Goal: Information Seeking & Learning: Learn about a topic

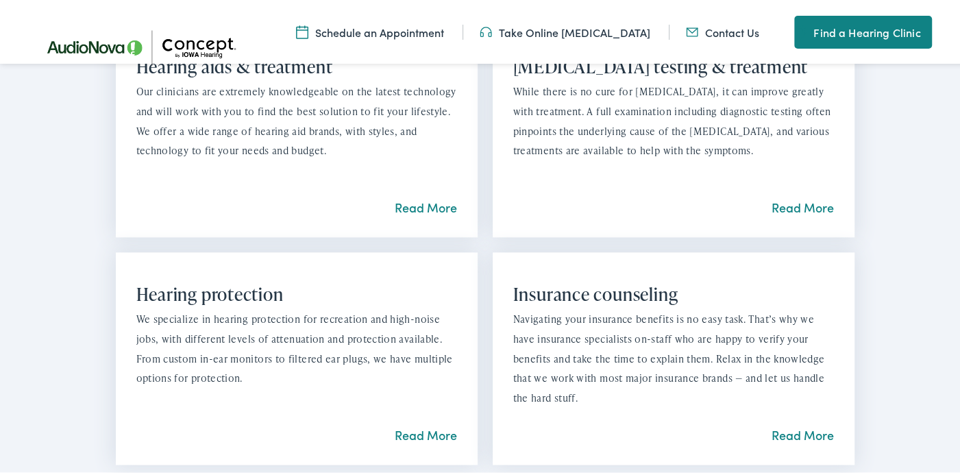
scroll to position [1233, 0]
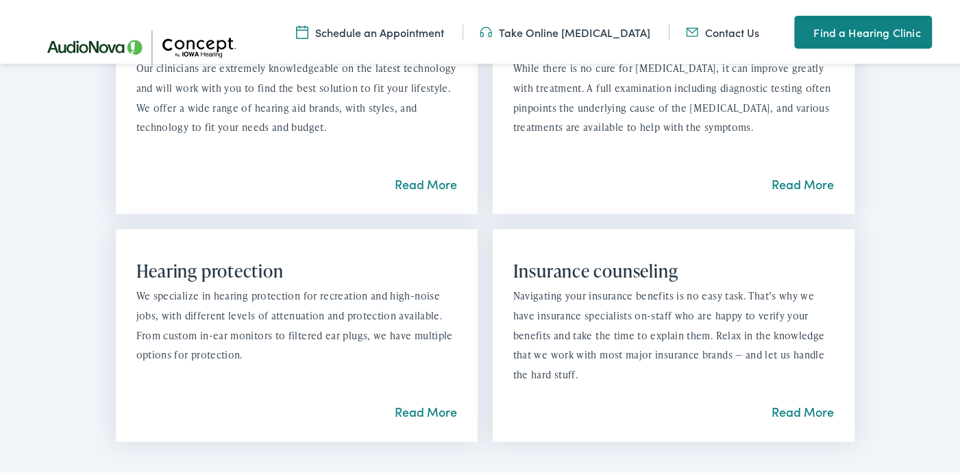
click at [779, 408] on link "Read More" at bounding box center [802, 409] width 62 height 17
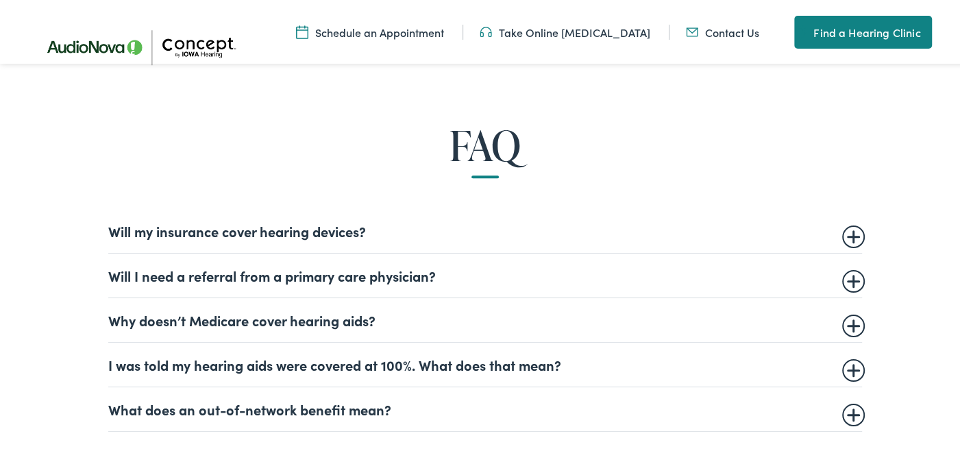
scroll to position [754, 0]
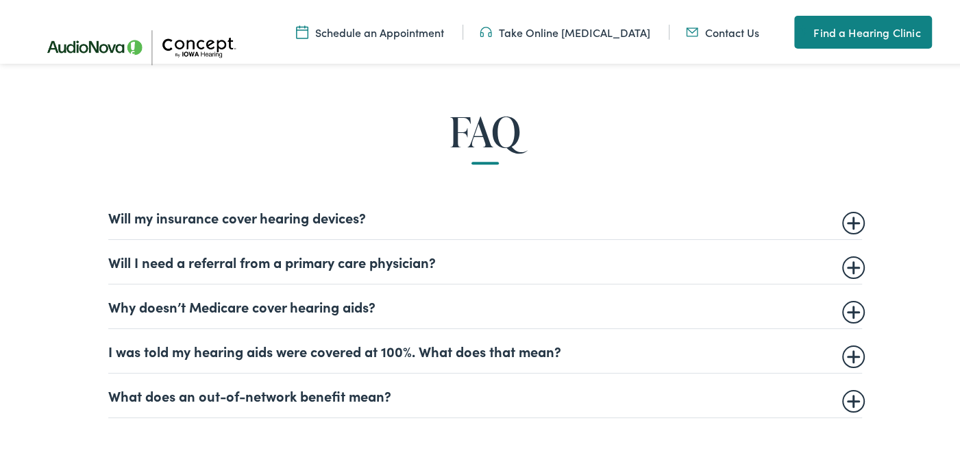
click at [335, 214] on summary "Will my insurance cover hearing devices?" at bounding box center [485, 215] width 754 height 16
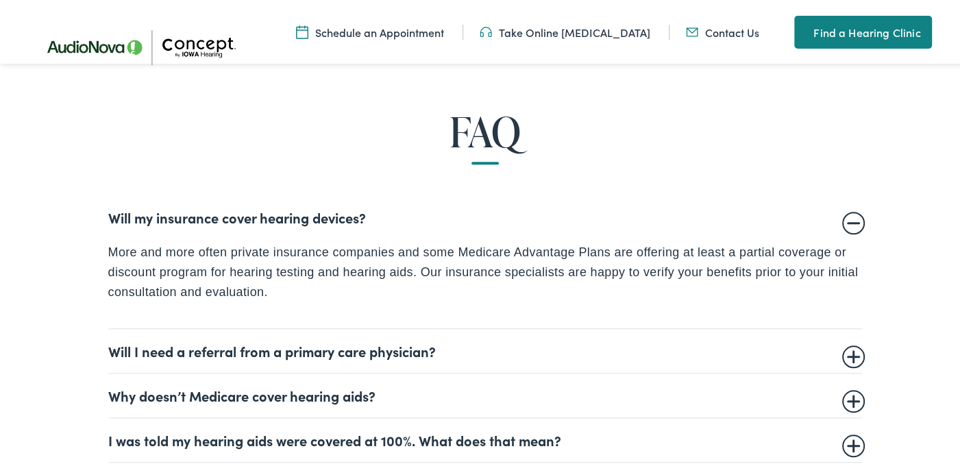
click at [423, 351] on summary "Will I need a referral from a primary care physician?" at bounding box center [485, 348] width 754 height 16
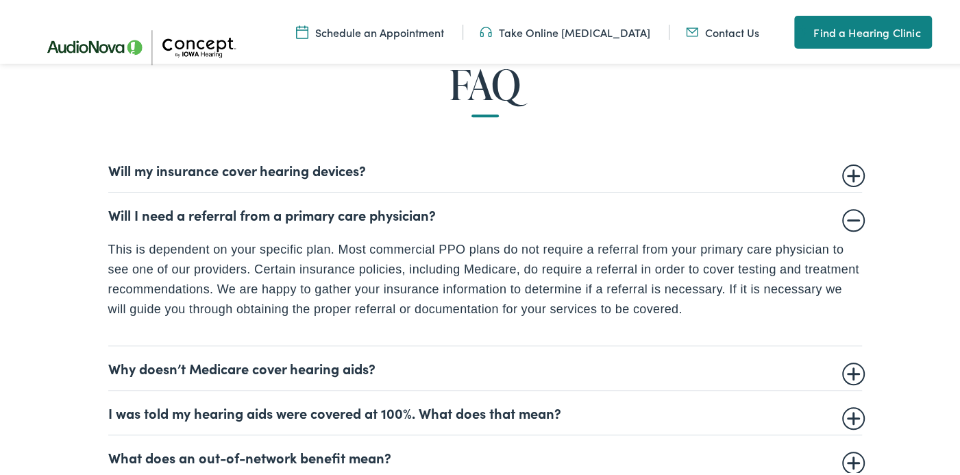
scroll to position [822, 0]
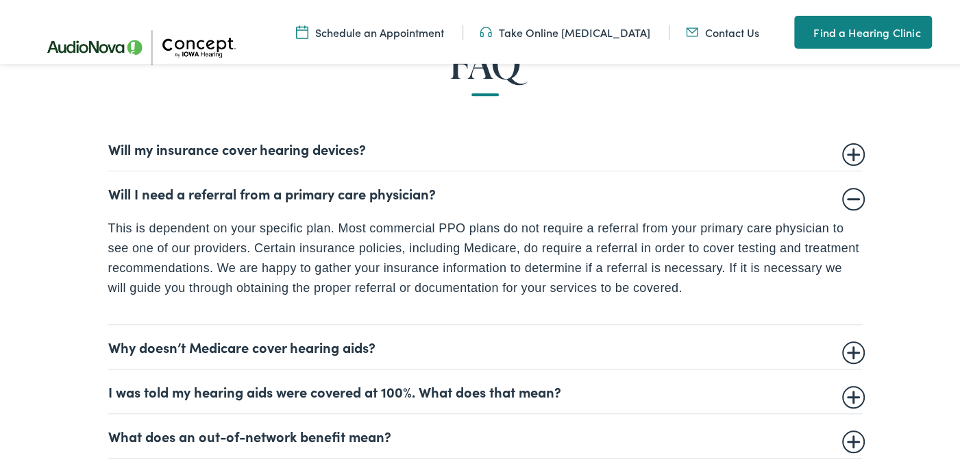
click at [427, 382] on summary "I was told my hearing aids were covered at 100%. What does that mean?" at bounding box center [485, 389] width 754 height 16
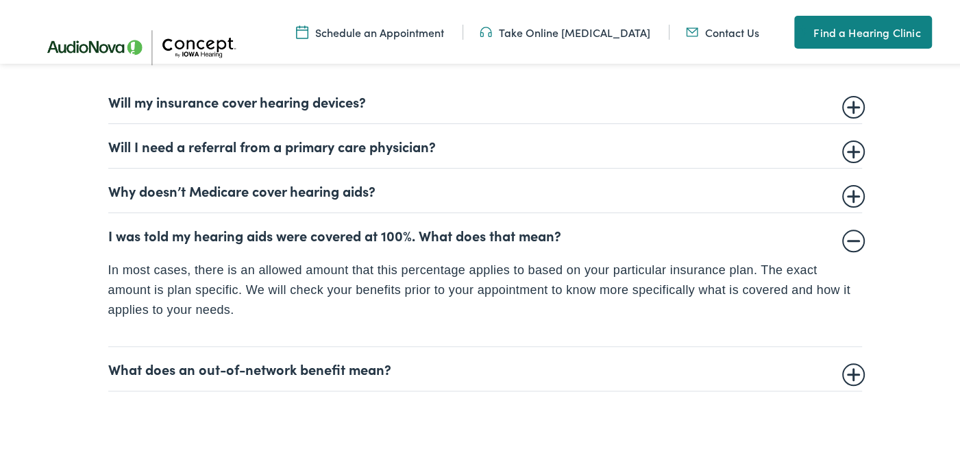
scroll to position [891, 0]
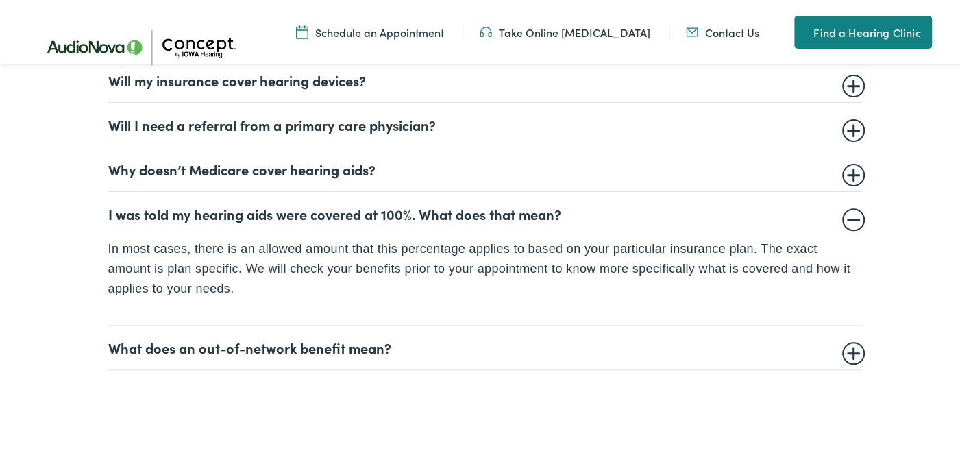
click at [357, 343] on summary "What does an out-of-network benefit mean?" at bounding box center [485, 345] width 754 height 16
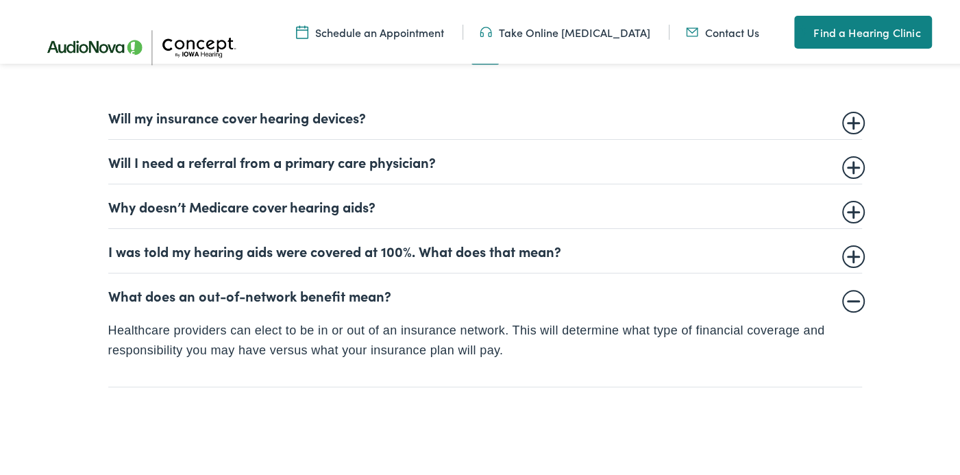
scroll to position [754, 0]
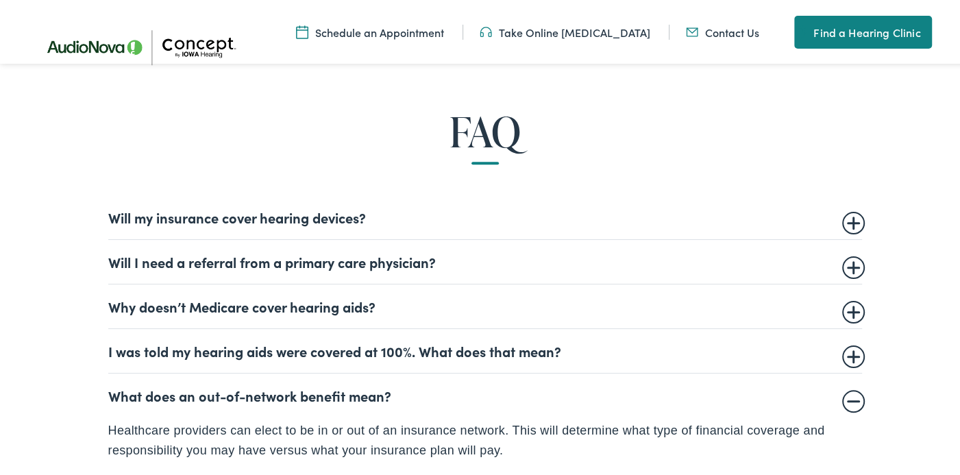
click at [337, 303] on summary "Why doesn’t Medicare cover hearing aids?" at bounding box center [485, 304] width 754 height 16
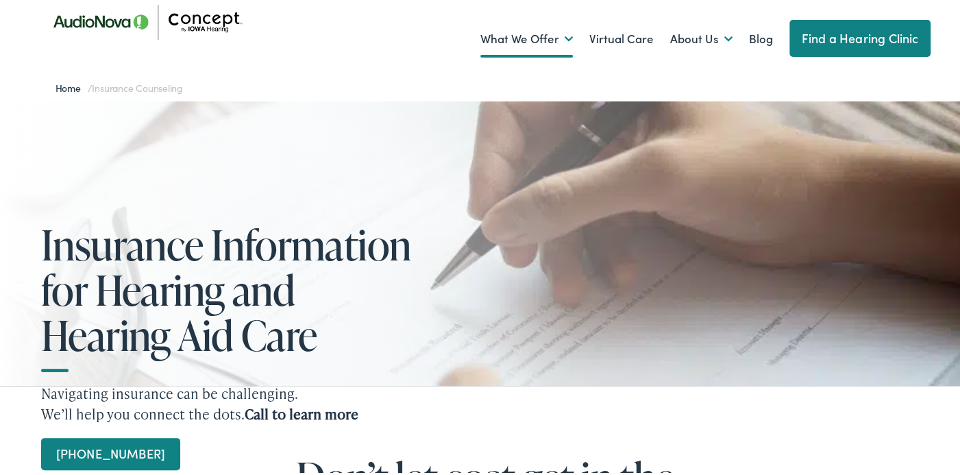
scroll to position [0, 0]
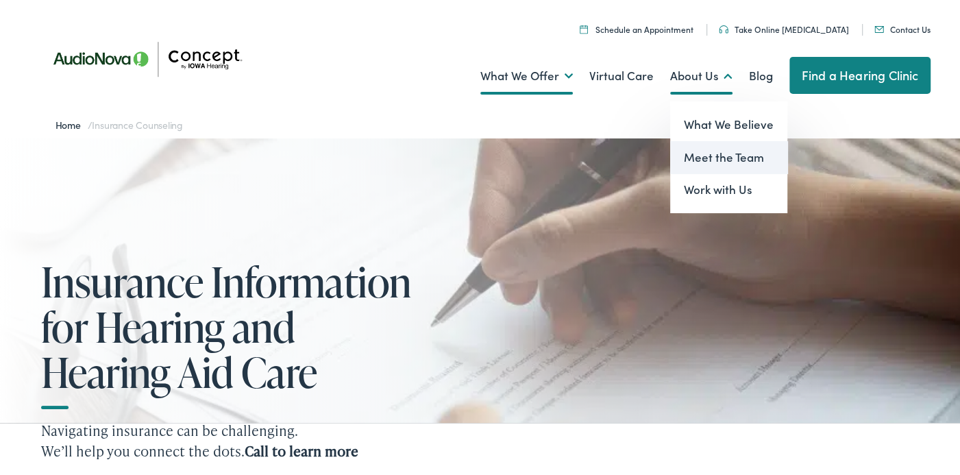
click at [695, 155] on link "Meet the Team" at bounding box center [728, 155] width 117 height 33
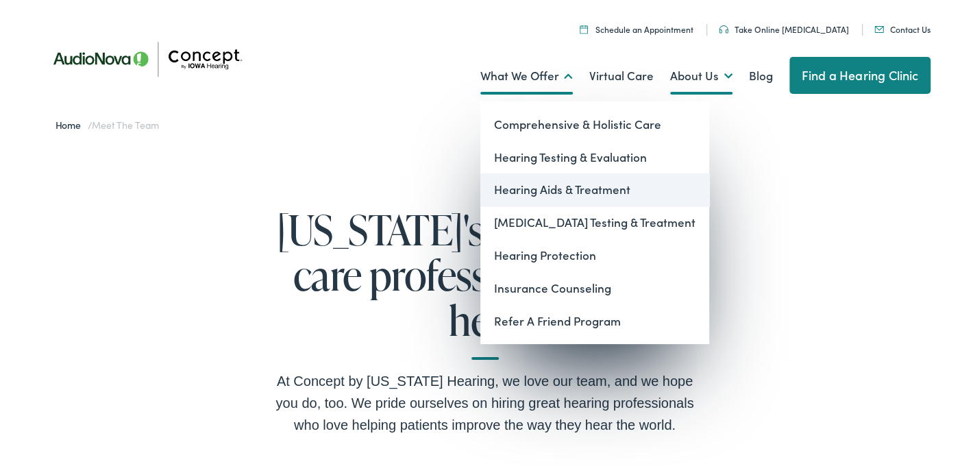
click at [508, 186] on link "Hearing Aids & Treatment" at bounding box center [594, 187] width 229 height 33
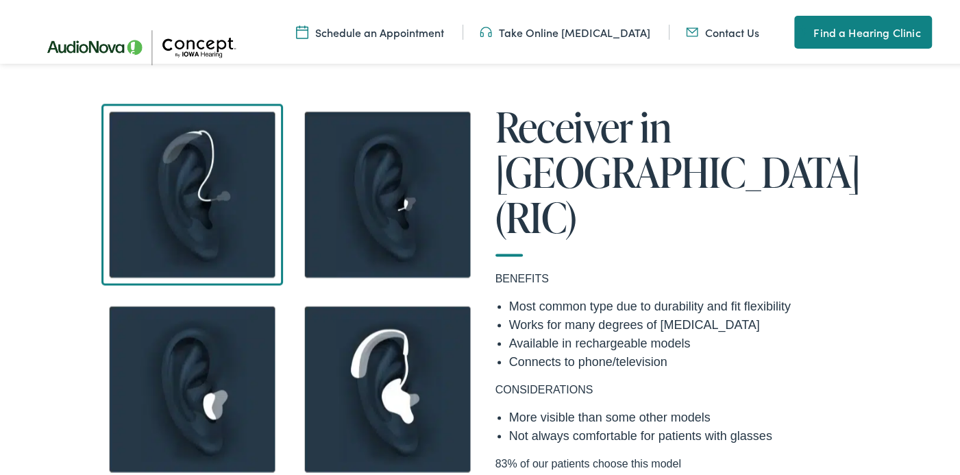
scroll to position [1850, 0]
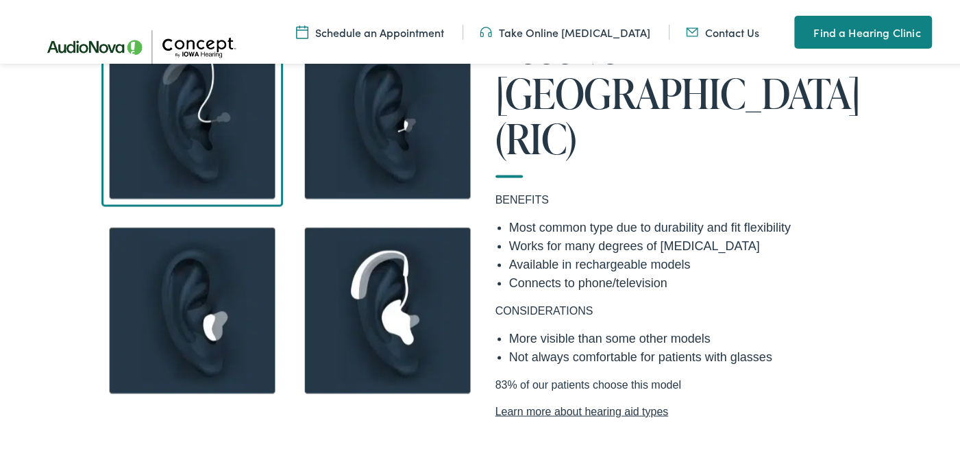
click at [600, 401] on link "Learn more about hearing aid types" at bounding box center [680, 409] width 370 height 16
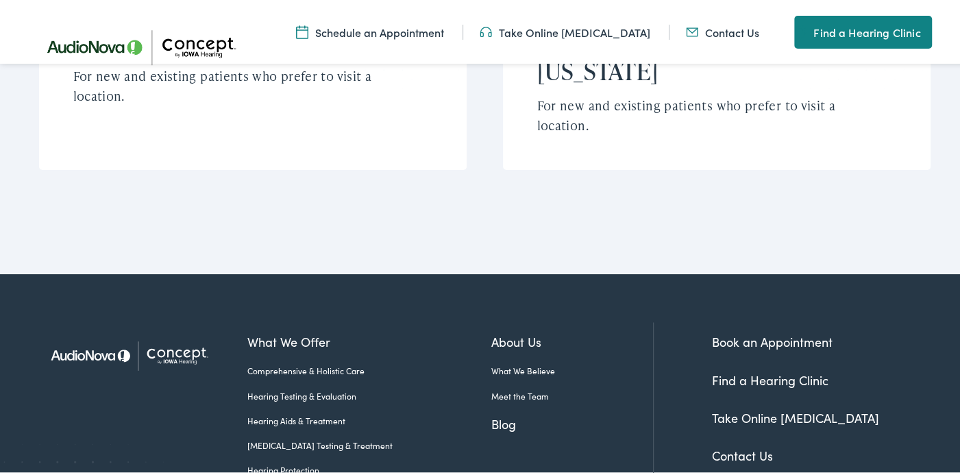
scroll to position [5207, 0]
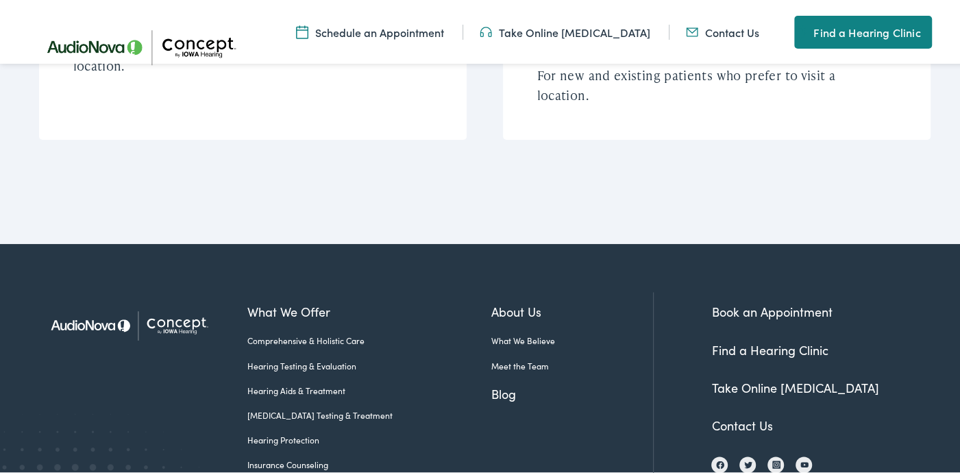
click at [791, 376] on link "Take Online [MEDICAL_DATA]" at bounding box center [794, 384] width 167 height 17
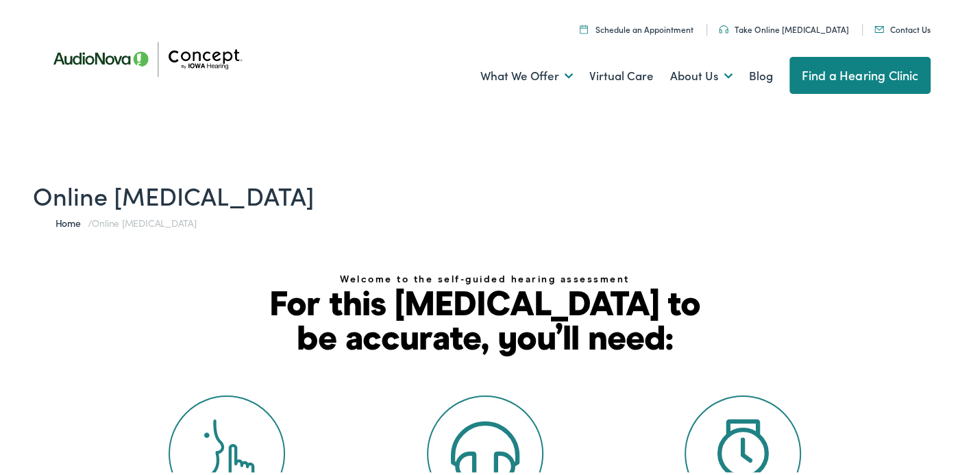
click at [843, 74] on link "Find a Hearing Clinic" at bounding box center [860, 73] width 142 height 37
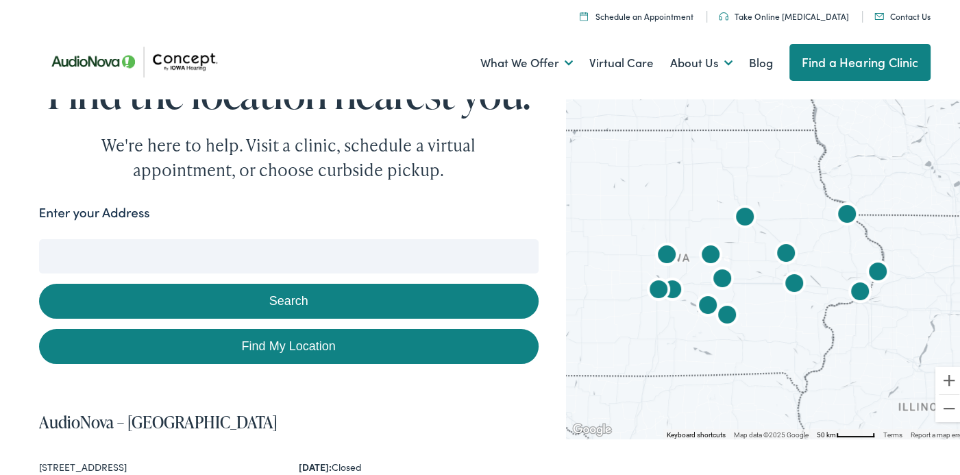
click at [642, 12] on link "Schedule an Appointment" at bounding box center [636, 14] width 113 height 12
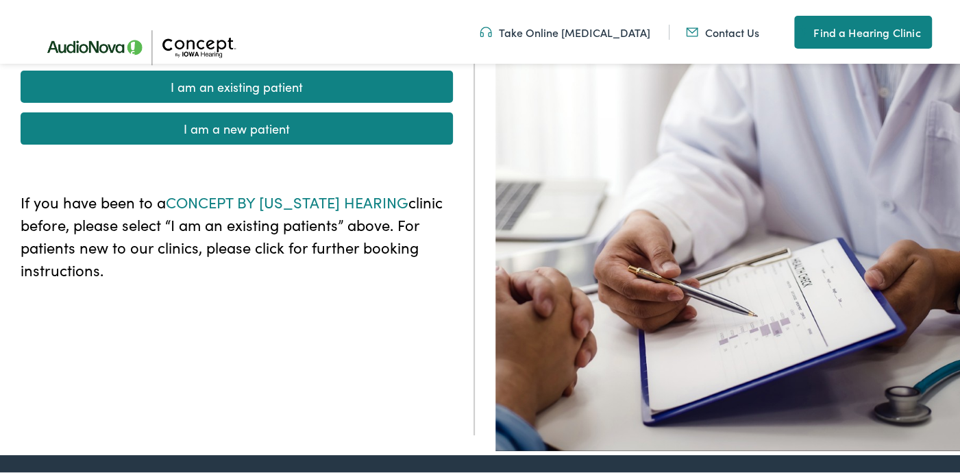
scroll to position [206, 0]
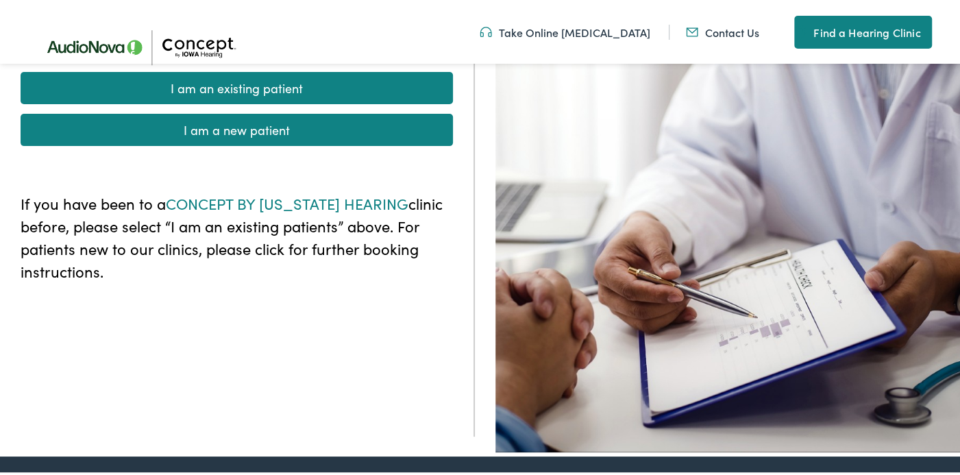
click at [256, 82] on img at bounding box center [146, 44] width 226 height 79
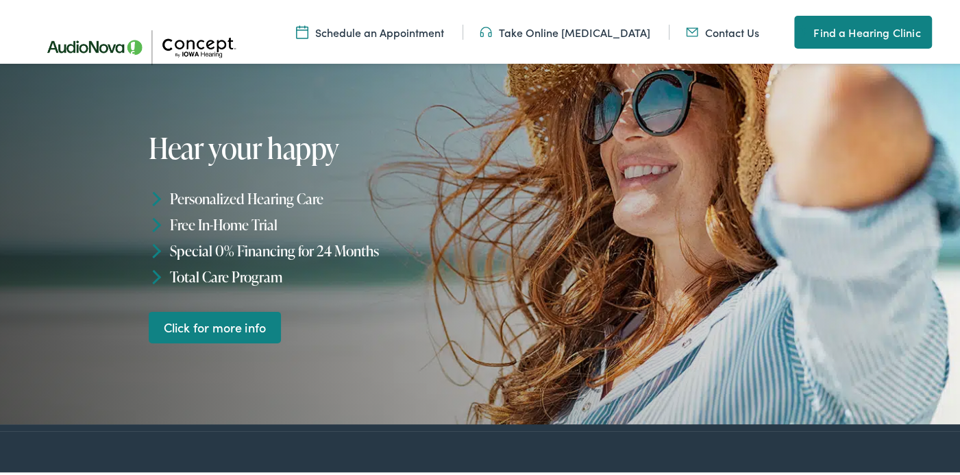
scroll to position [137, 0]
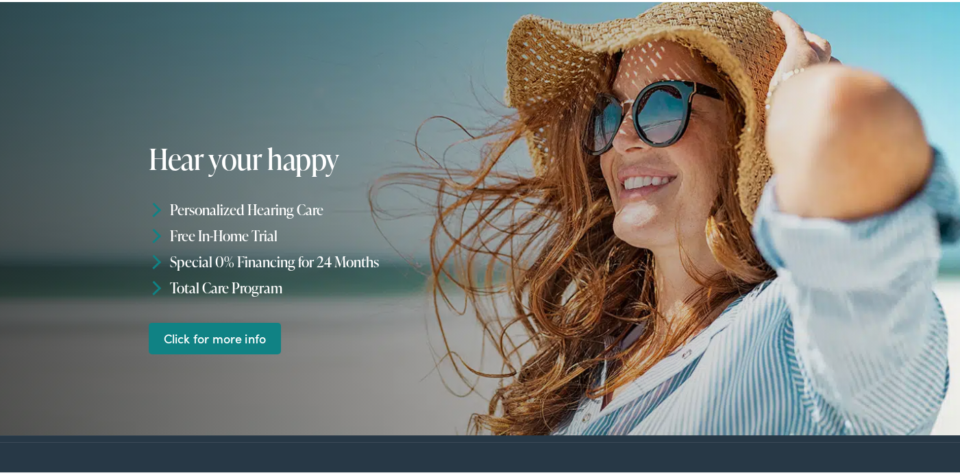
click at [234, 336] on link "Click for more info" at bounding box center [215, 336] width 132 height 32
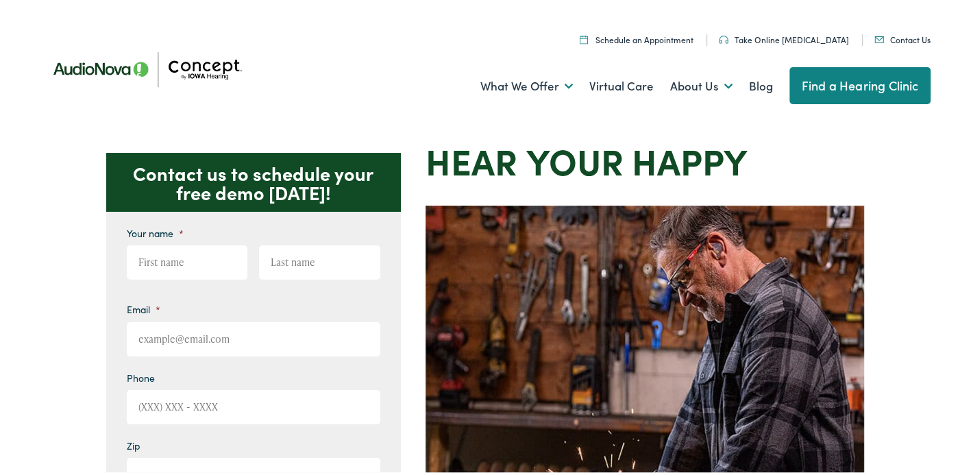
click at [203, 63] on img at bounding box center [152, 66] width 226 height 79
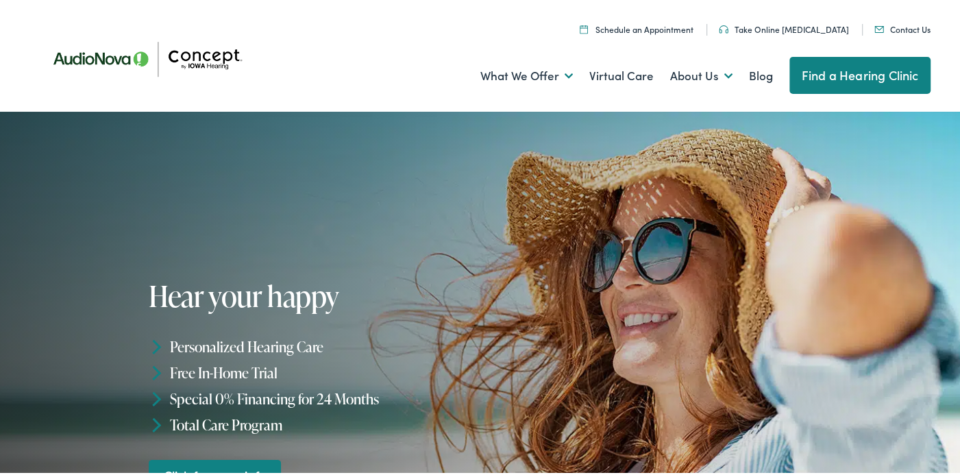
click at [809, 73] on link "Find a Hearing Clinic" at bounding box center [860, 73] width 142 height 37
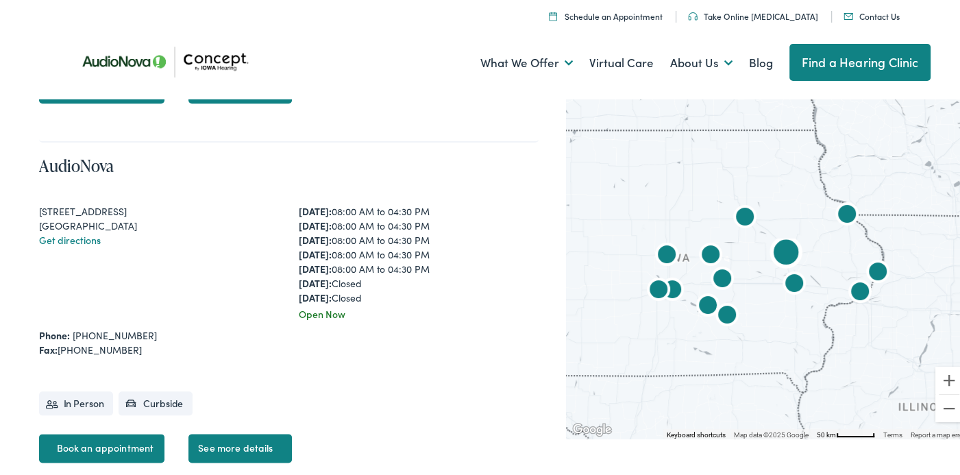
scroll to position [959, 0]
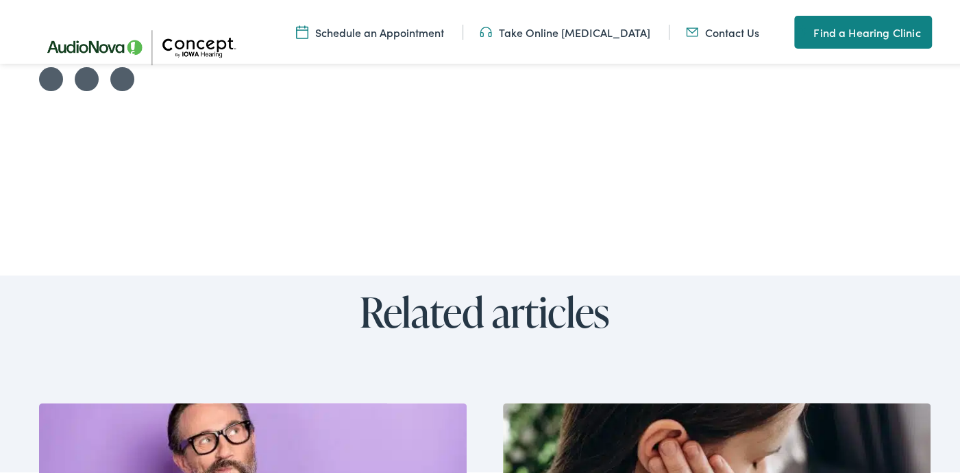
scroll to position [4453, 0]
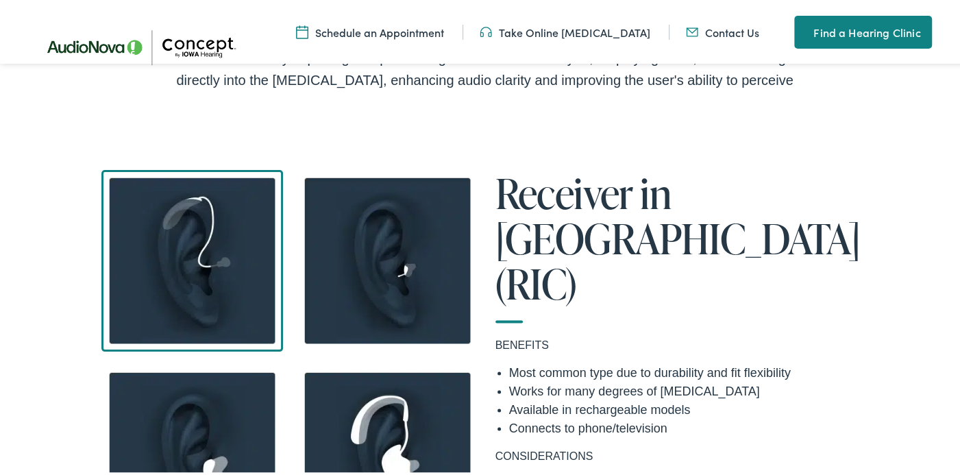
scroll to position [1653, 0]
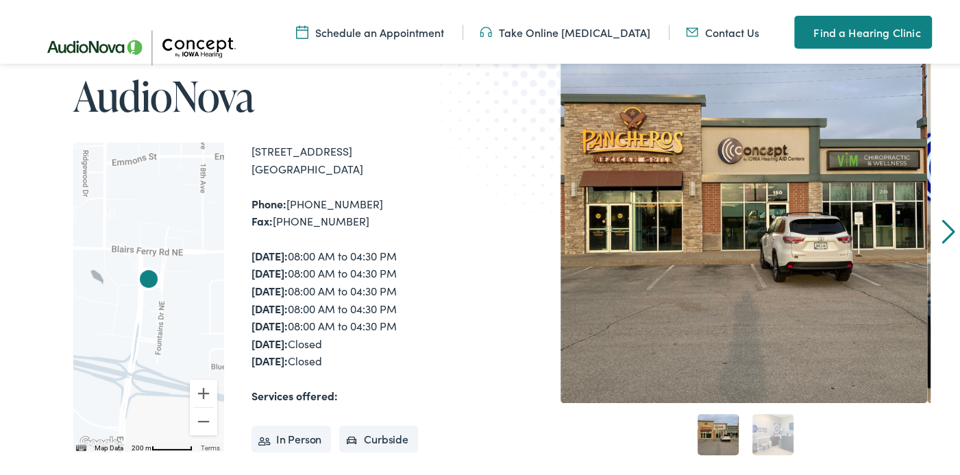
scroll to position [137, 0]
